Goal: Task Accomplishment & Management: Manage account settings

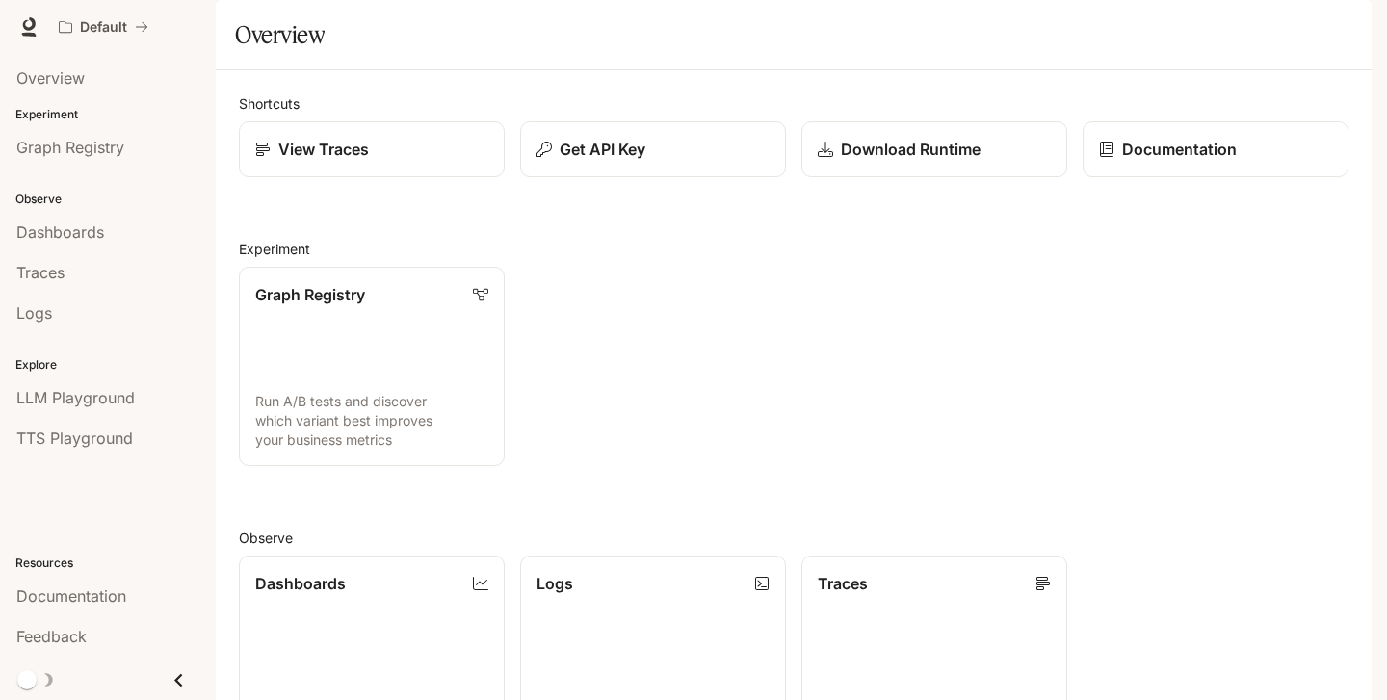
click at [1351, 39] on button "button" at bounding box center [1344, 27] width 39 height 39
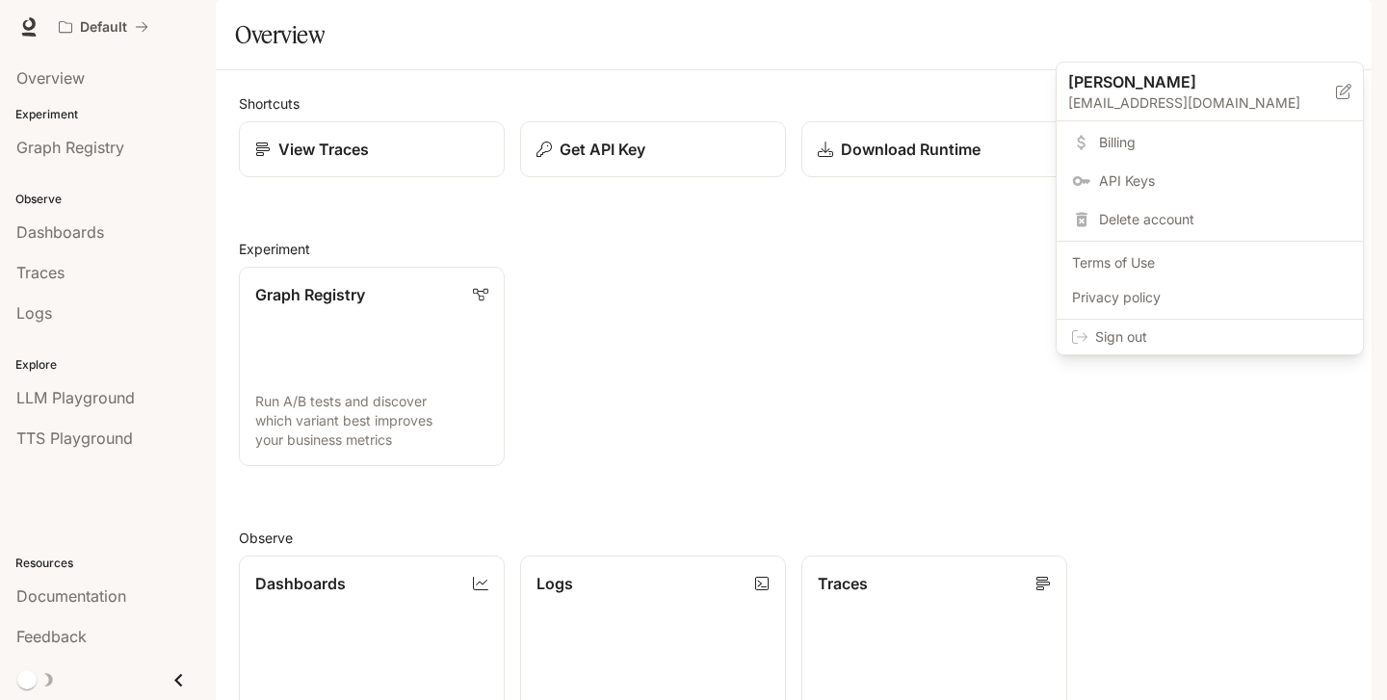
click at [244, 24] on div at bounding box center [693, 350] width 1387 height 700
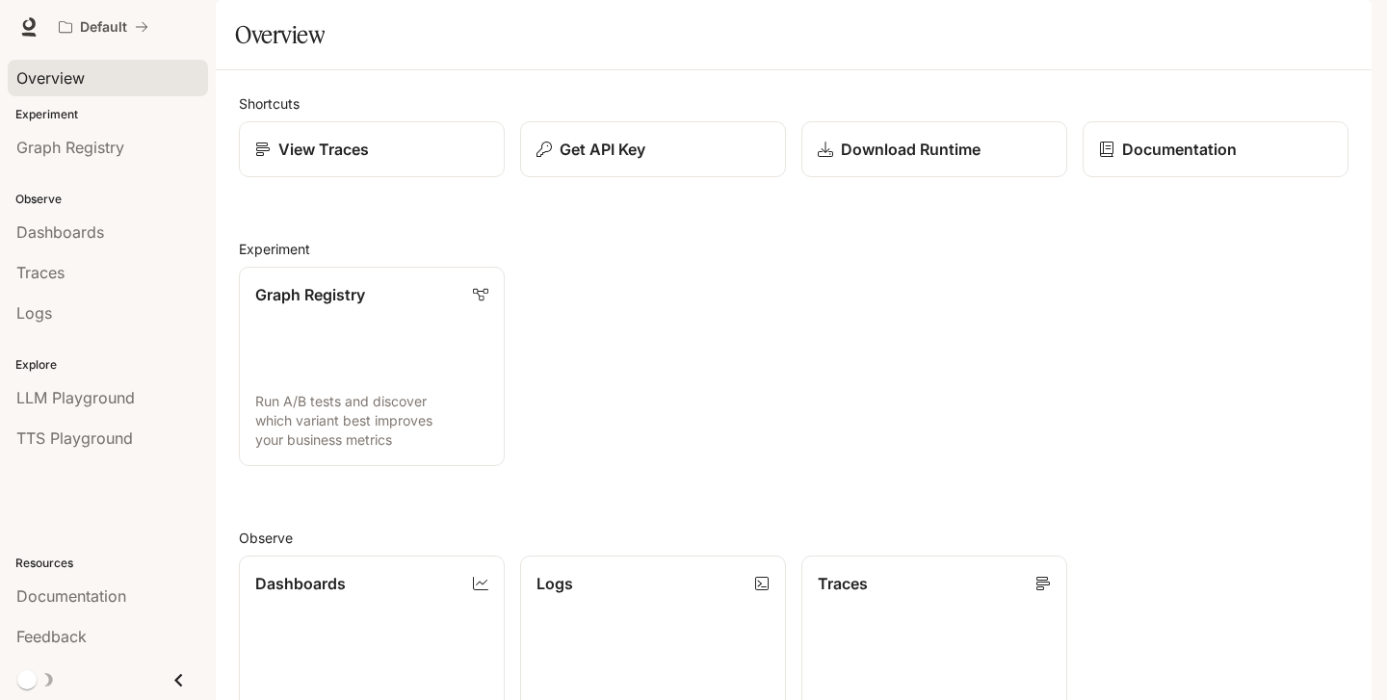
click at [172, 79] on div "Overview" at bounding box center [107, 77] width 183 height 23
click at [1353, 33] on div "button" at bounding box center [1344, 26] width 27 height 27
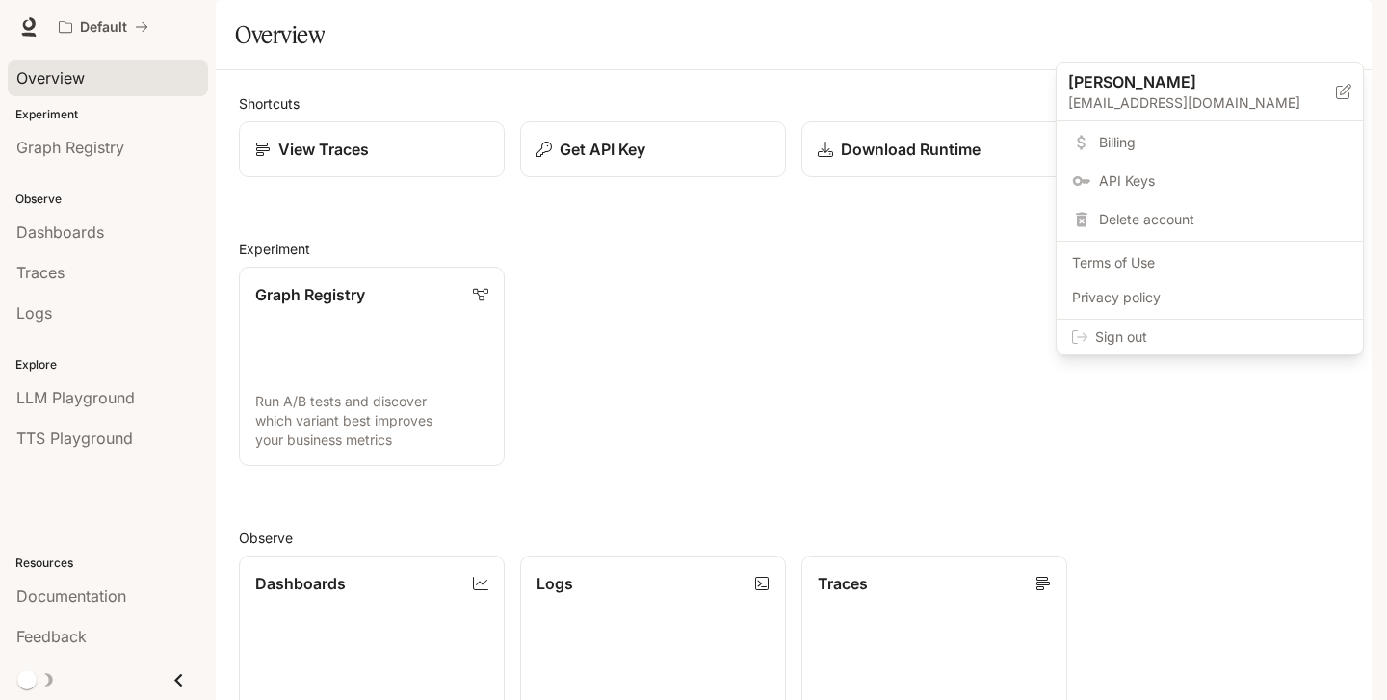
click at [967, 84] on div at bounding box center [693, 350] width 1387 height 700
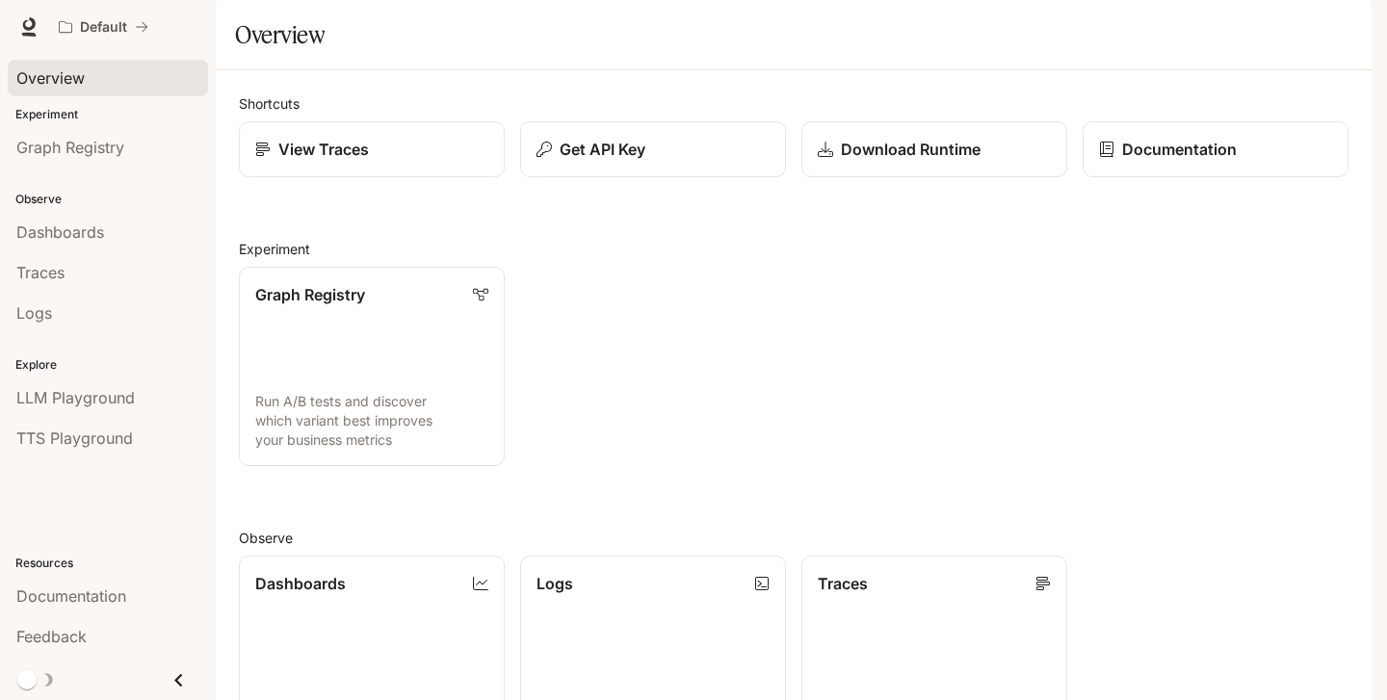
click at [1354, 26] on div "button" at bounding box center [1344, 26] width 27 height 27
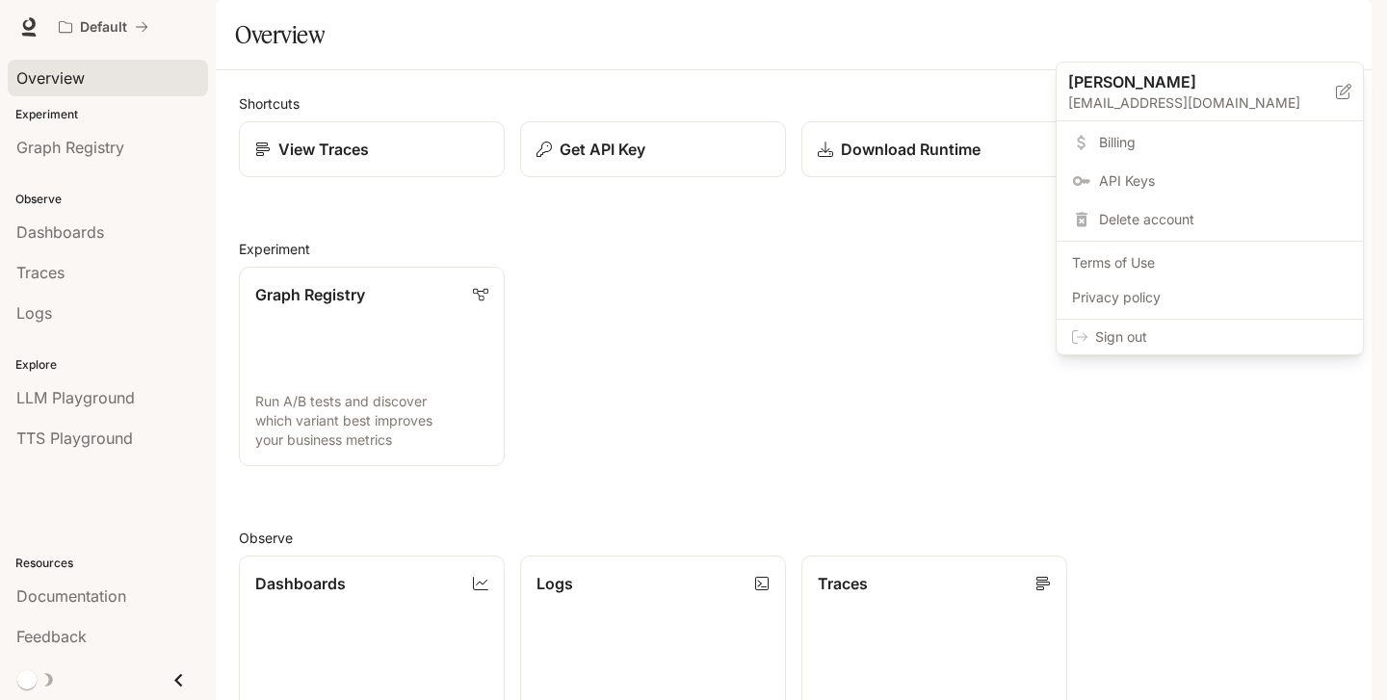
click at [1158, 331] on span "Sign out" at bounding box center [1221, 337] width 252 height 19
